Goal: Go to known website: Access a specific website the user already knows

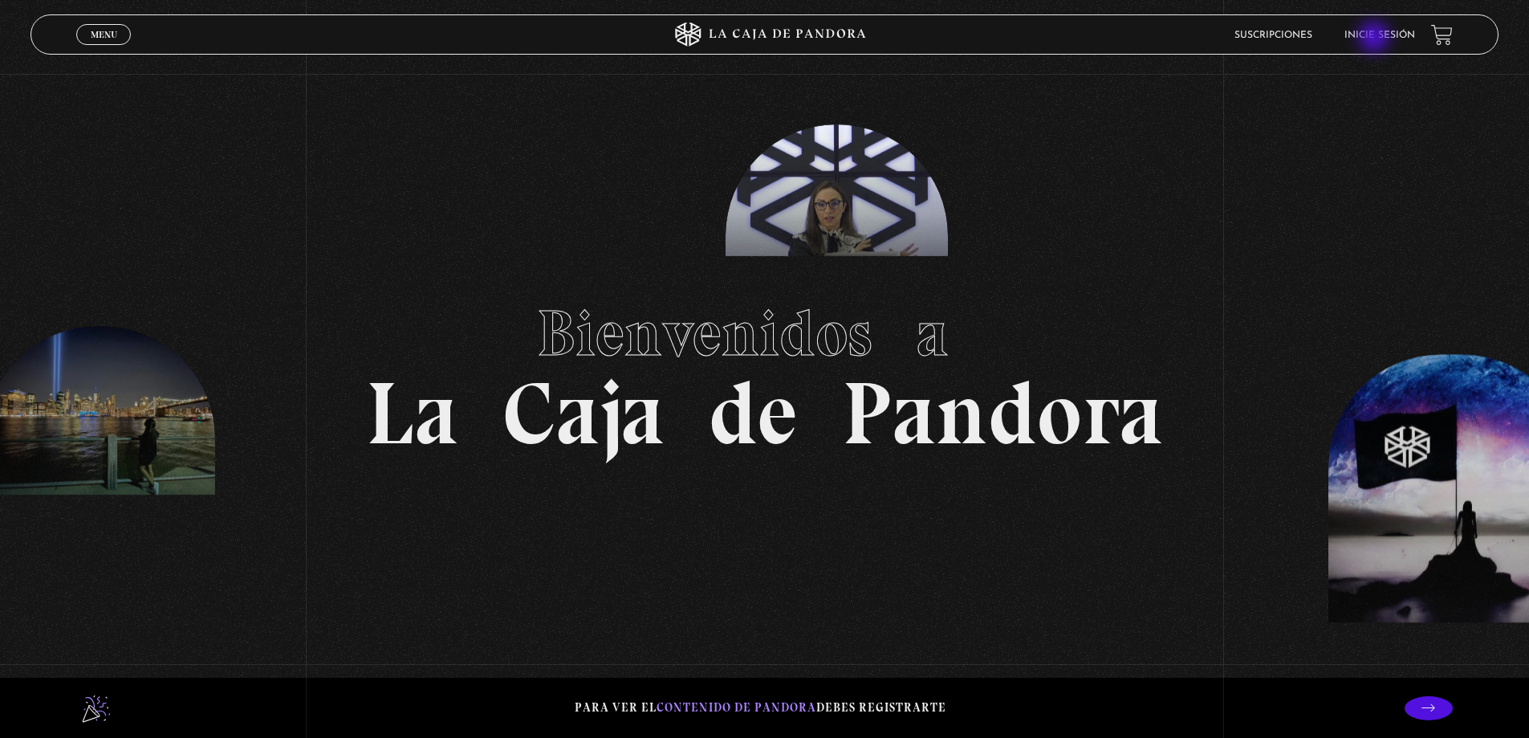
click at [1376, 39] on link "Inicie sesión" at bounding box center [1380, 36] width 71 height 10
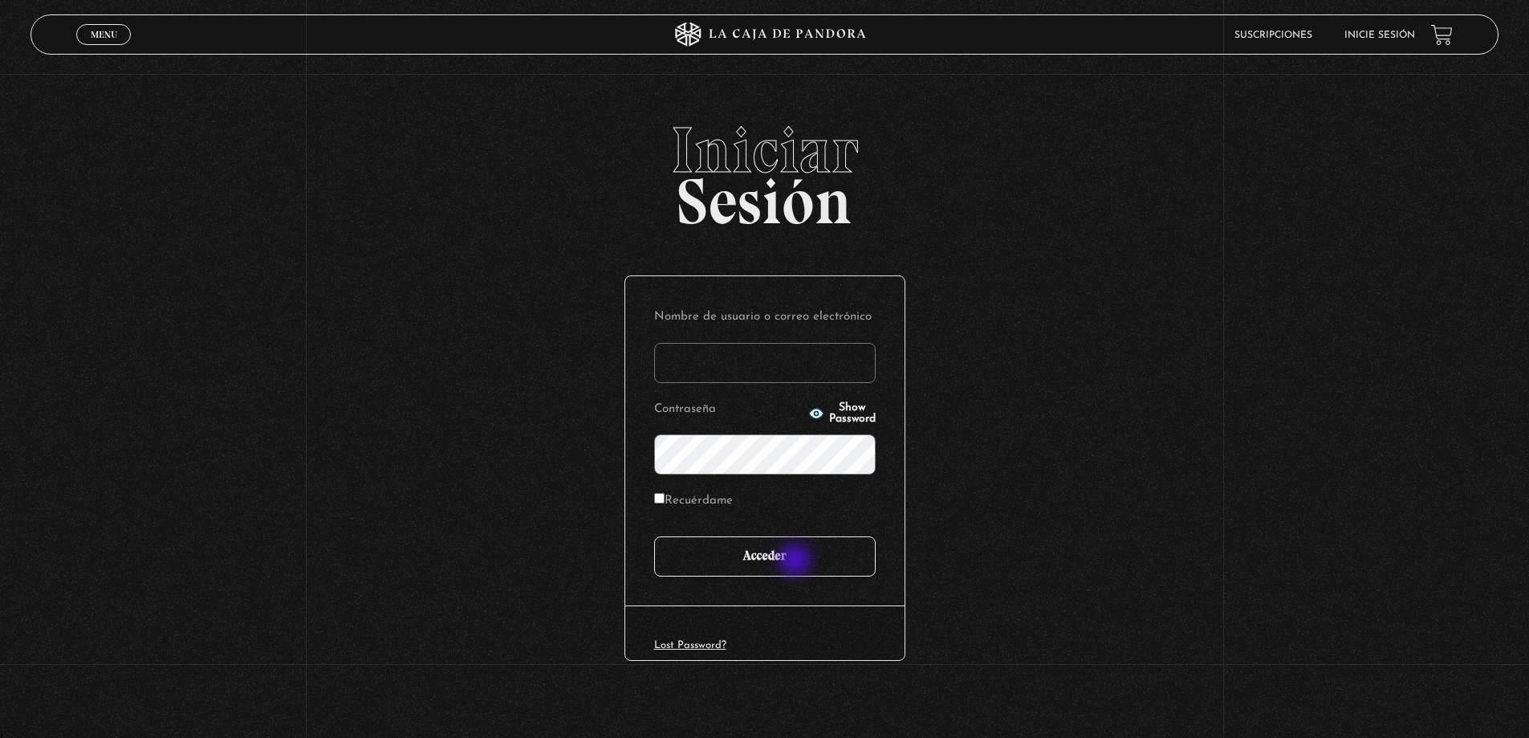
type input "carlomena"
click at [796, 561] on input "Acceder" at bounding box center [765, 556] width 222 height 40
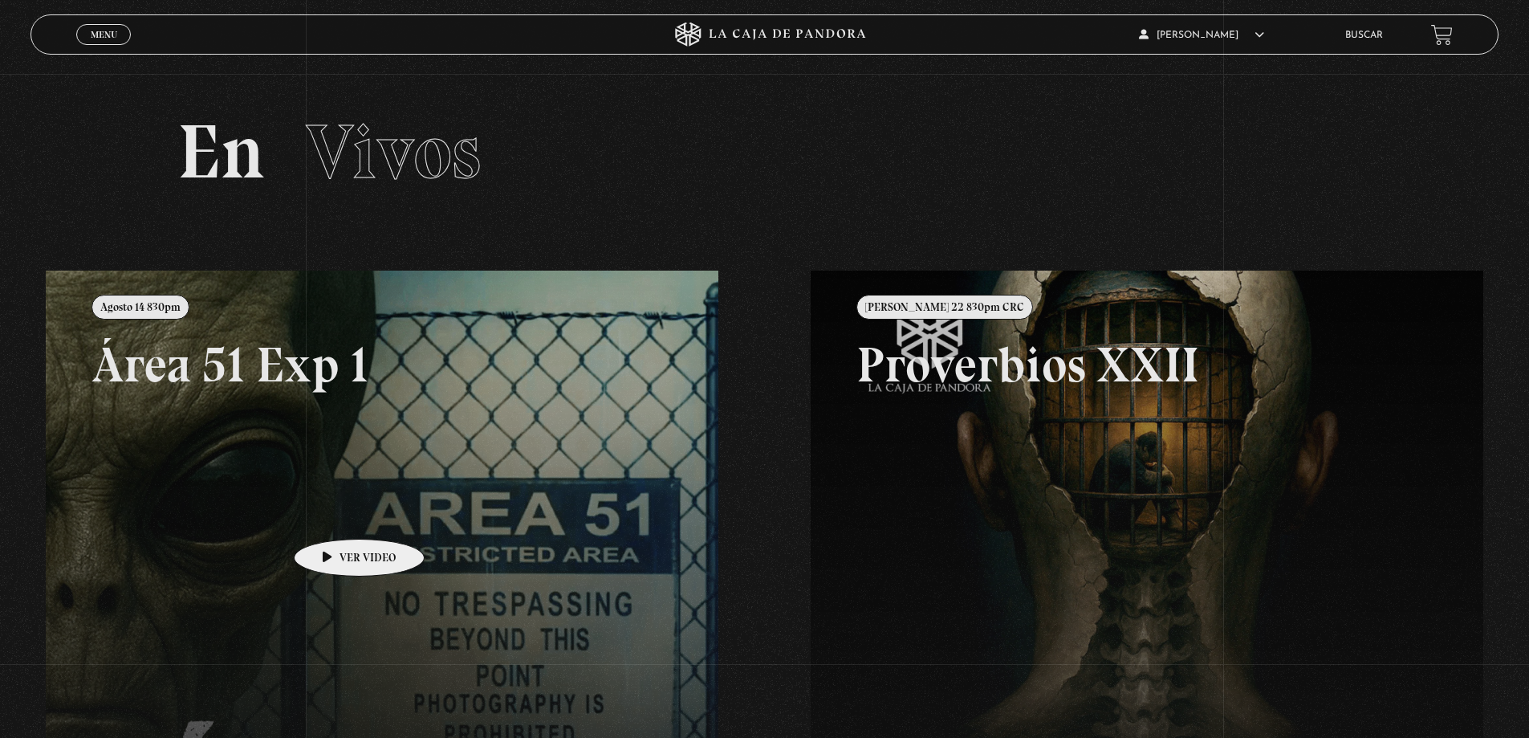
click at [334, 515] on link at bounding box center [810, 640] width 1529 height 738
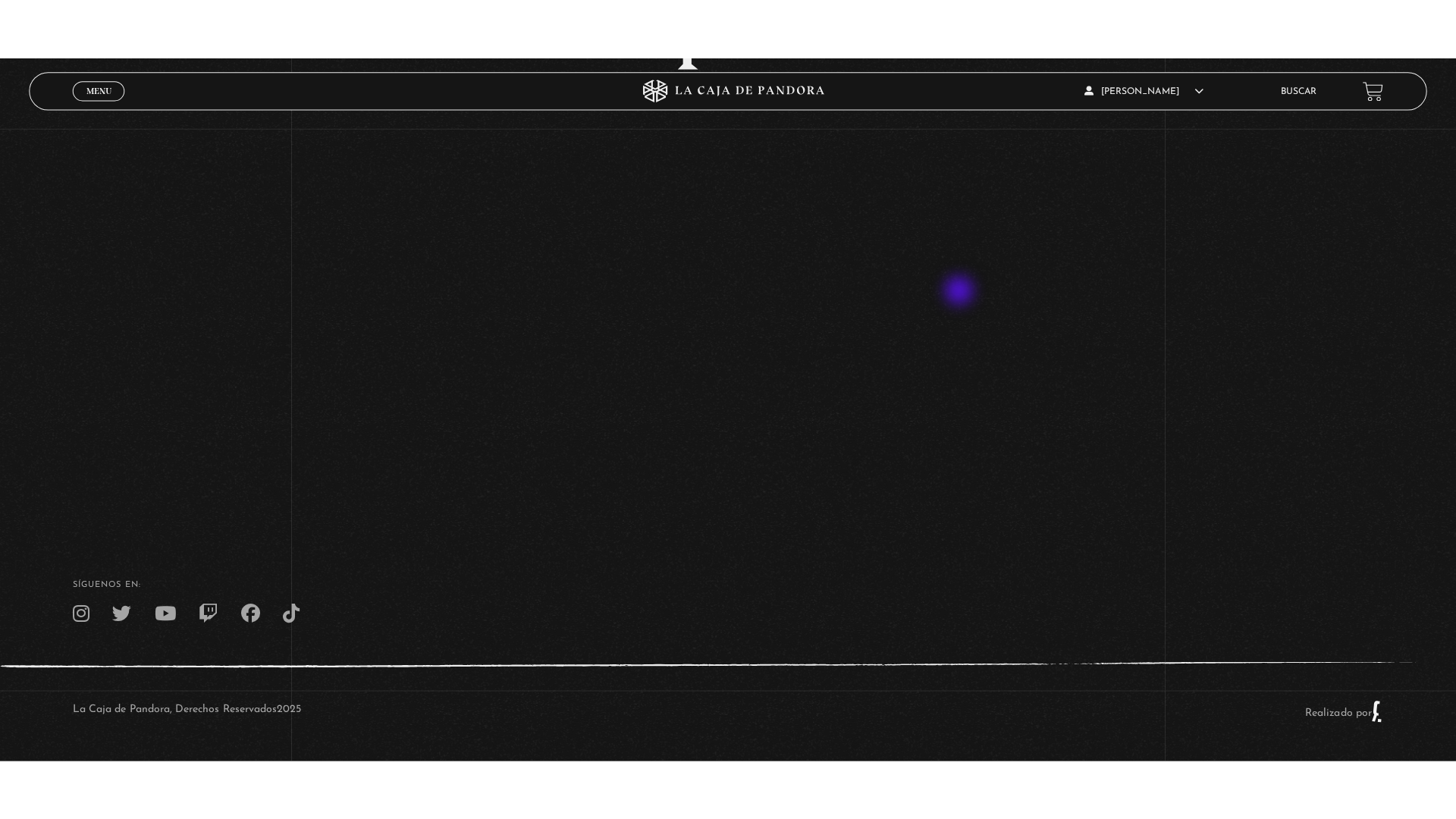
scroll to position [139, 0]
